Goal: Find specific page/section

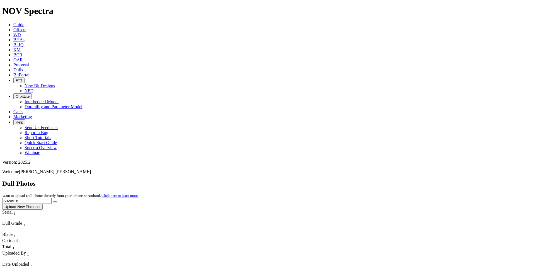
click at [55, 202] on icon "submit" at bounding box center [55, 202] width 0 height 0
click at [23, 68] on link "Dulls" at bounding box center [18, 70] width 10 height 5
click at [24, 22] on span "Guide" at bounding box center [18, 24] width 11 height 5
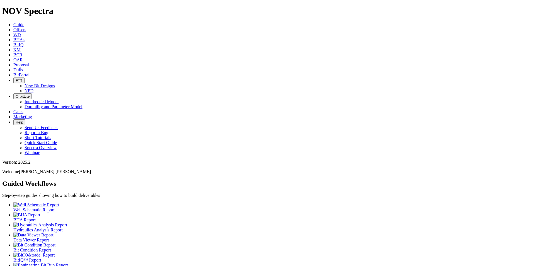
click at [13, 68] on icon at bounding box center [13, 70] width 0 height 5
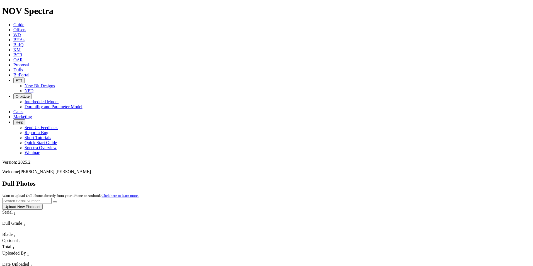
click at [52, 198] on input "text" at bounding box center [26, 201] width 49 height 6
type input "A320516"
click at [53, 201] on button "submit" at bounding box center [55, 202] width 4 height 2
